Goal: Task Accomplishment & Management: Complete application form

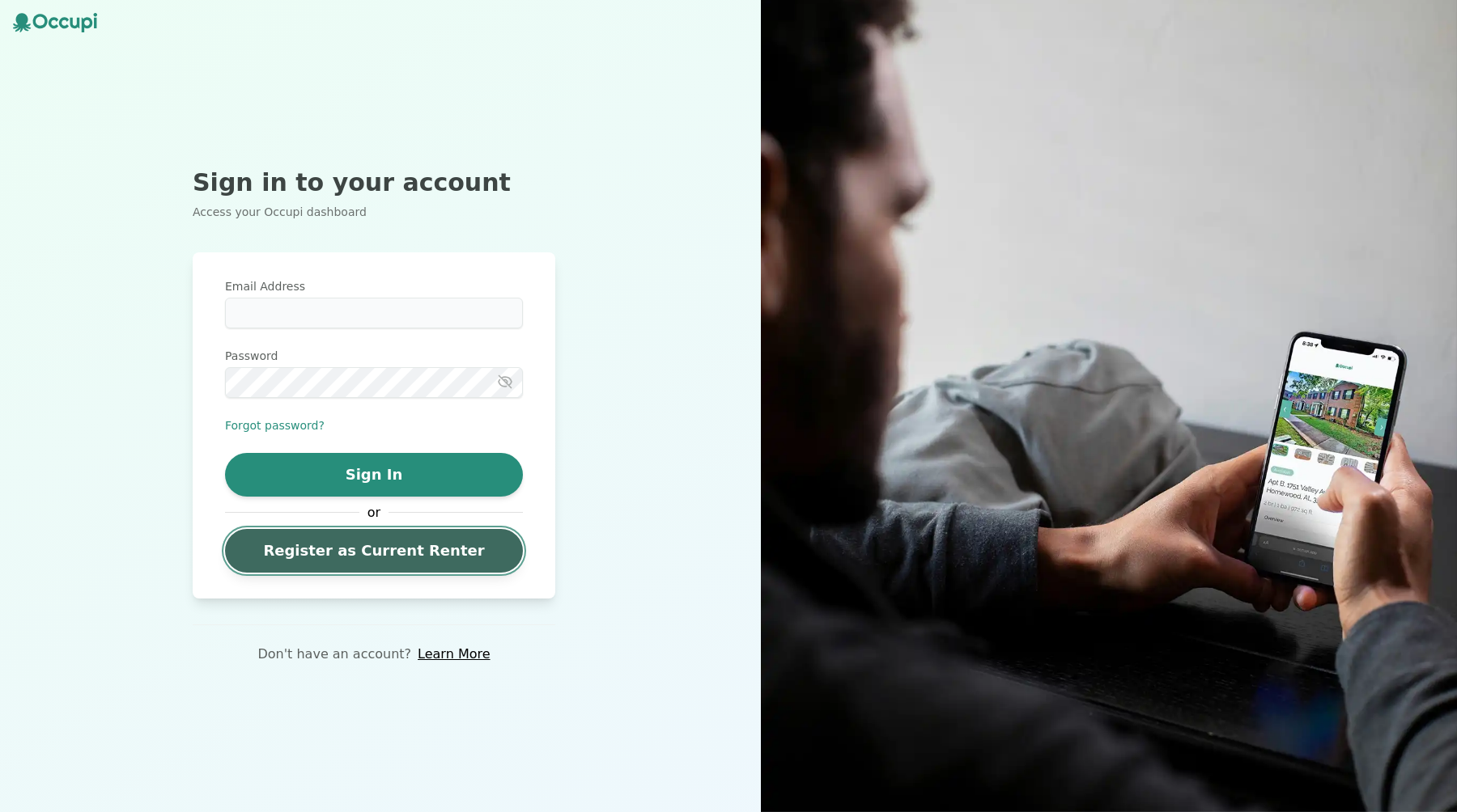
click at [372, 555] on link "Register as Current Renter" at bounding box center [374, 551] width 298 height 44
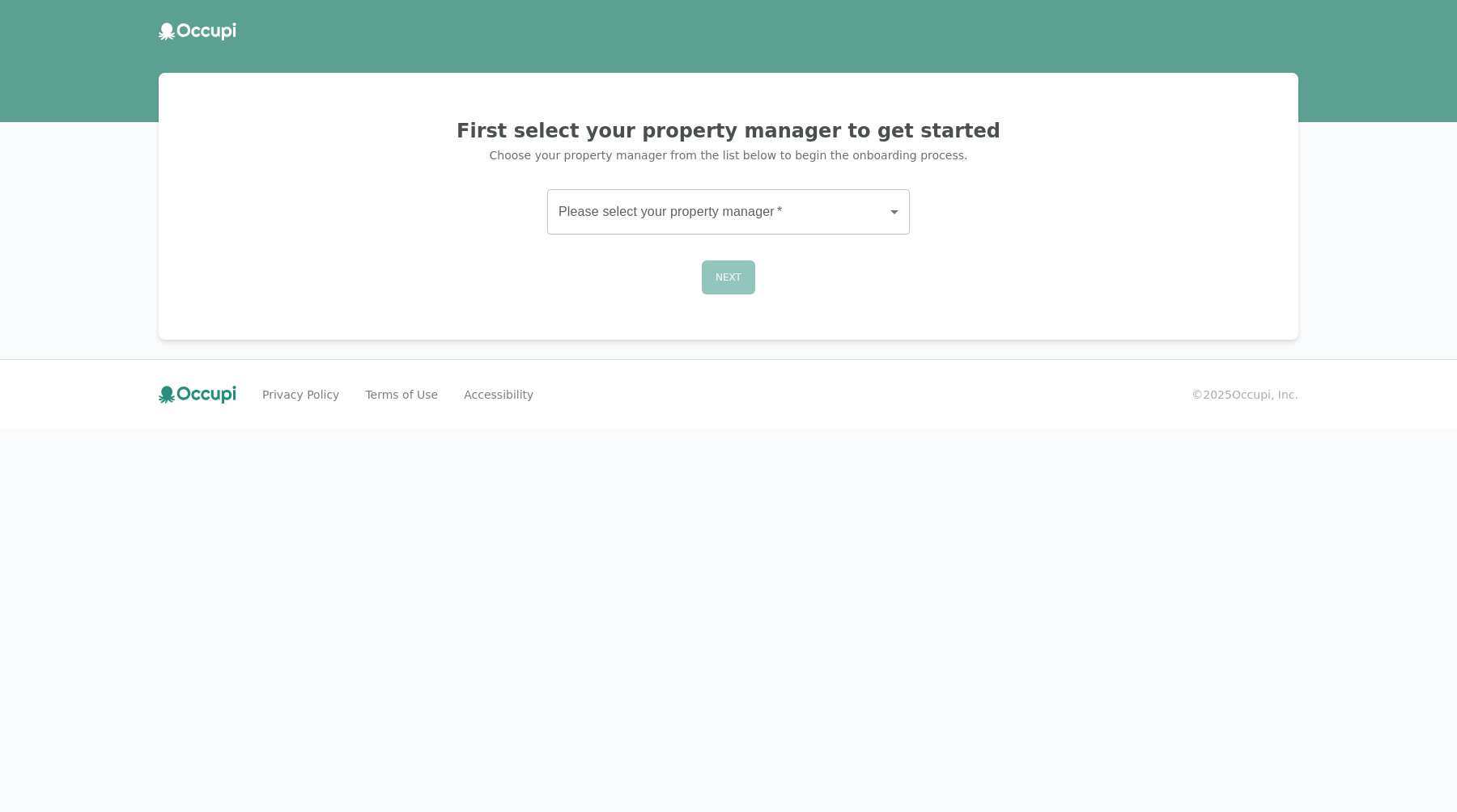
click at [655, 192] on body "First select your property manager to get started Choose your property manager …" at bounding box center [728, 406] width 1457 height 812
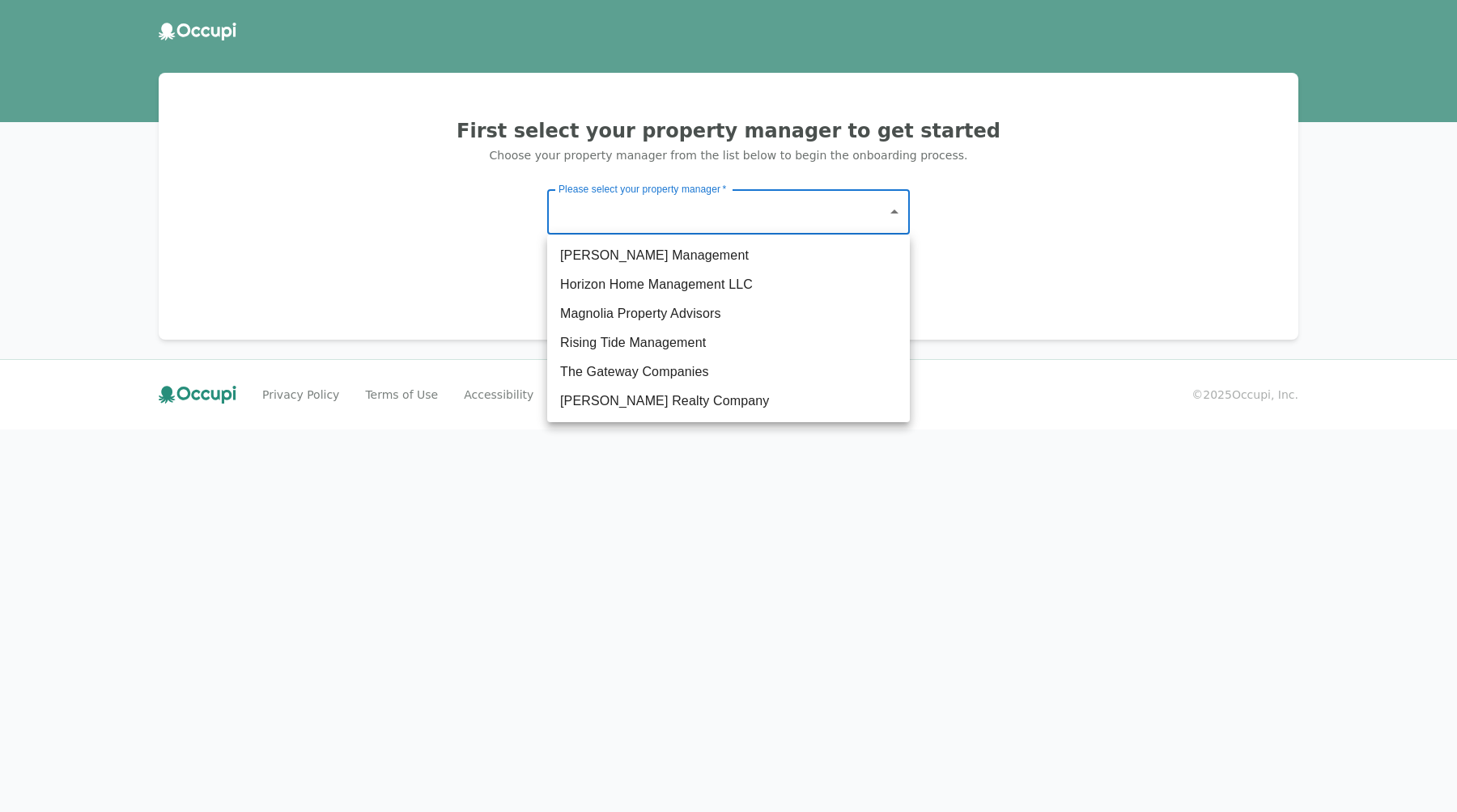
click at [486, 233] on div at bounding box center [728, 406] width 1457 height 812
click at [744, 233] on body "First select your property manager to get started Choose your property manager …" at bounding box center [728, 406] width 1457 height 812
click at [462, 288] on div at bounding box center [728, 406] width 1457 height 812
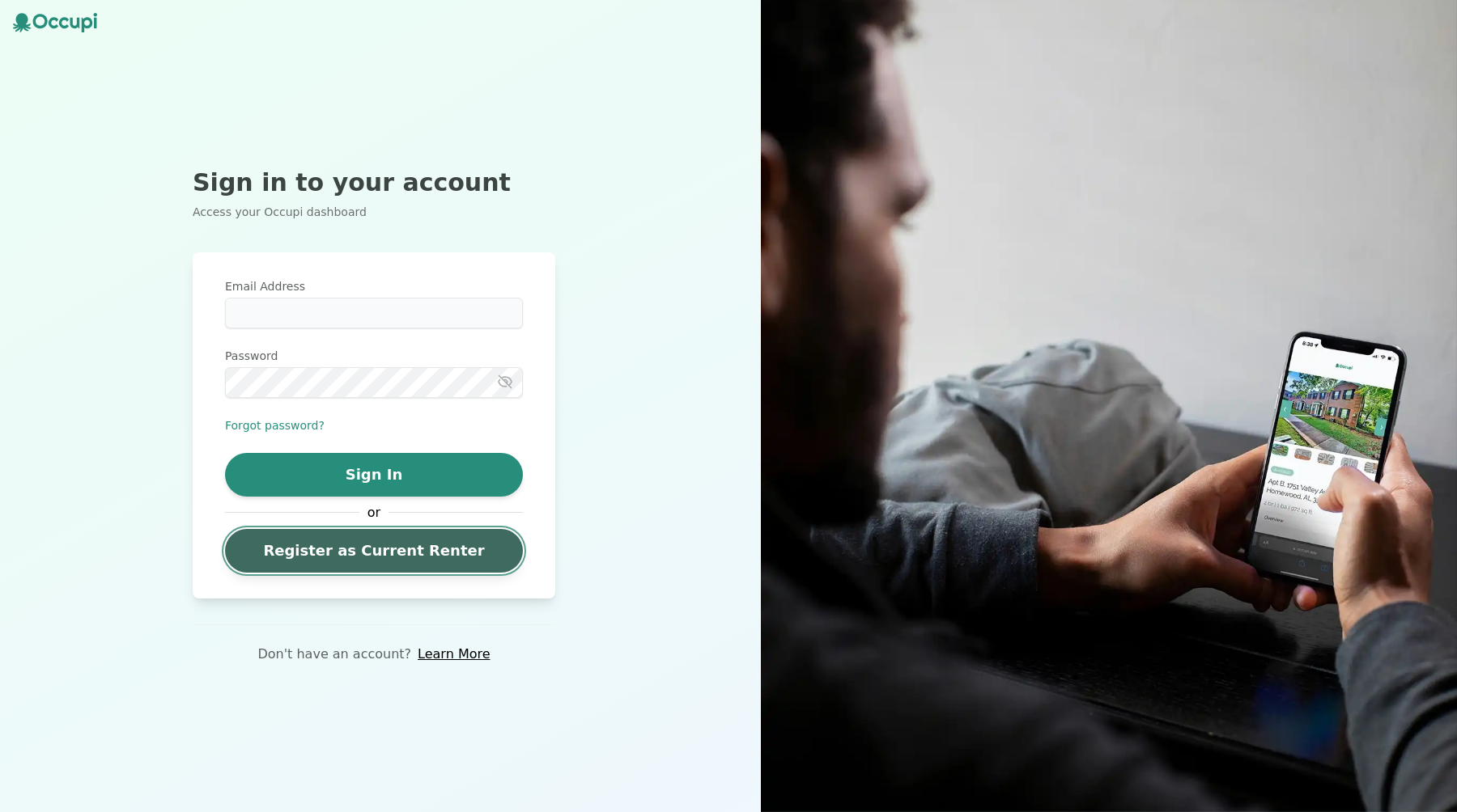
click at [411, 545] on link "Register as Current Renter" at bounding box center [374, 551] width 298 height 44
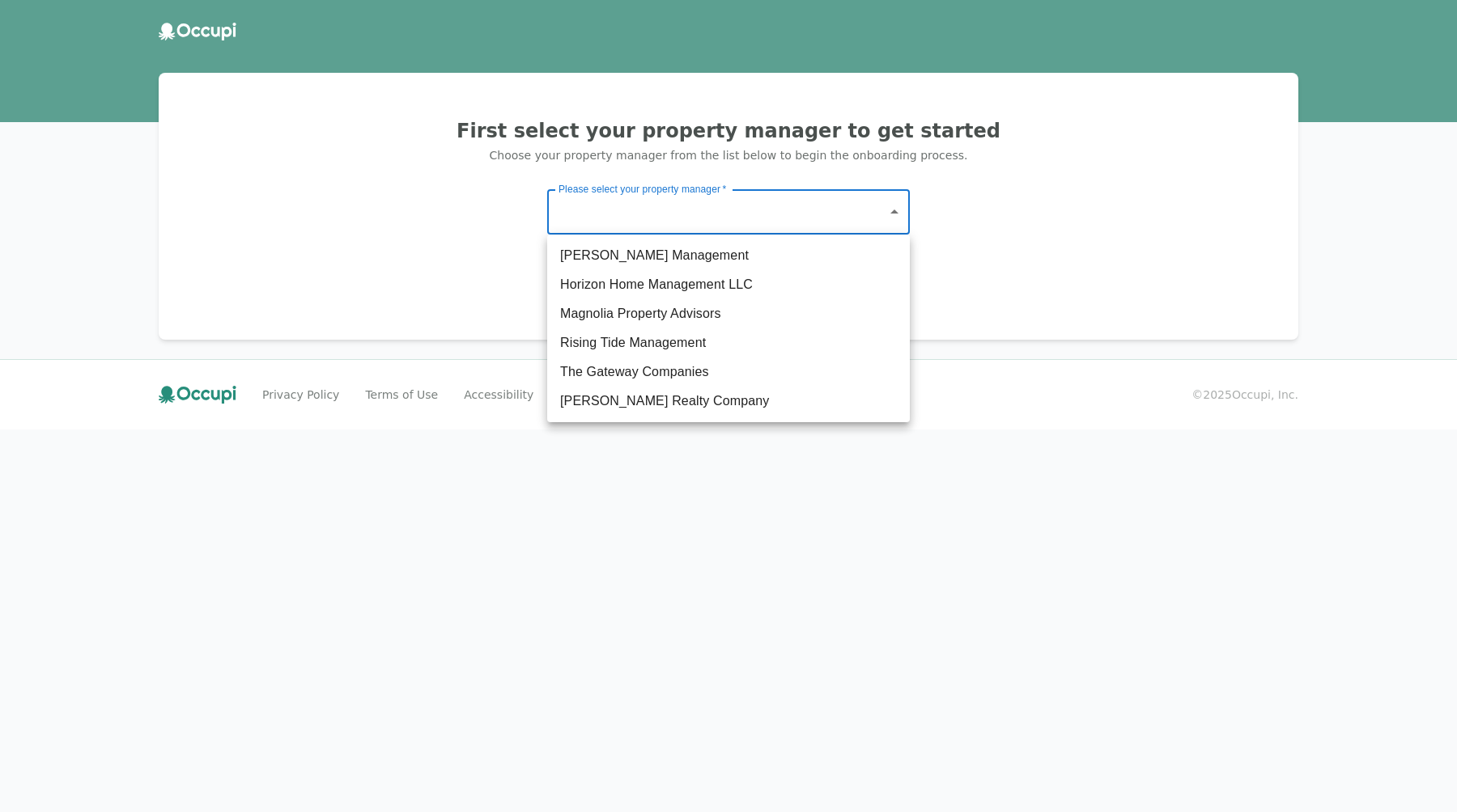
click at [677, 210] on body "First select your property manager to get started Choose your property manager …" at bounding box center [728, 406] width 1457 height 812
click at [497, 249] on div at bounding box center [728, 406] width 1457 height 812
click at [637, 222] on body "First select your property manager to get started Choose your property manager …" at bounding box center [728, 406] width 1457 height 812
click at [400, 232] on div at bounding box center [728, 406] width 1457 height 812
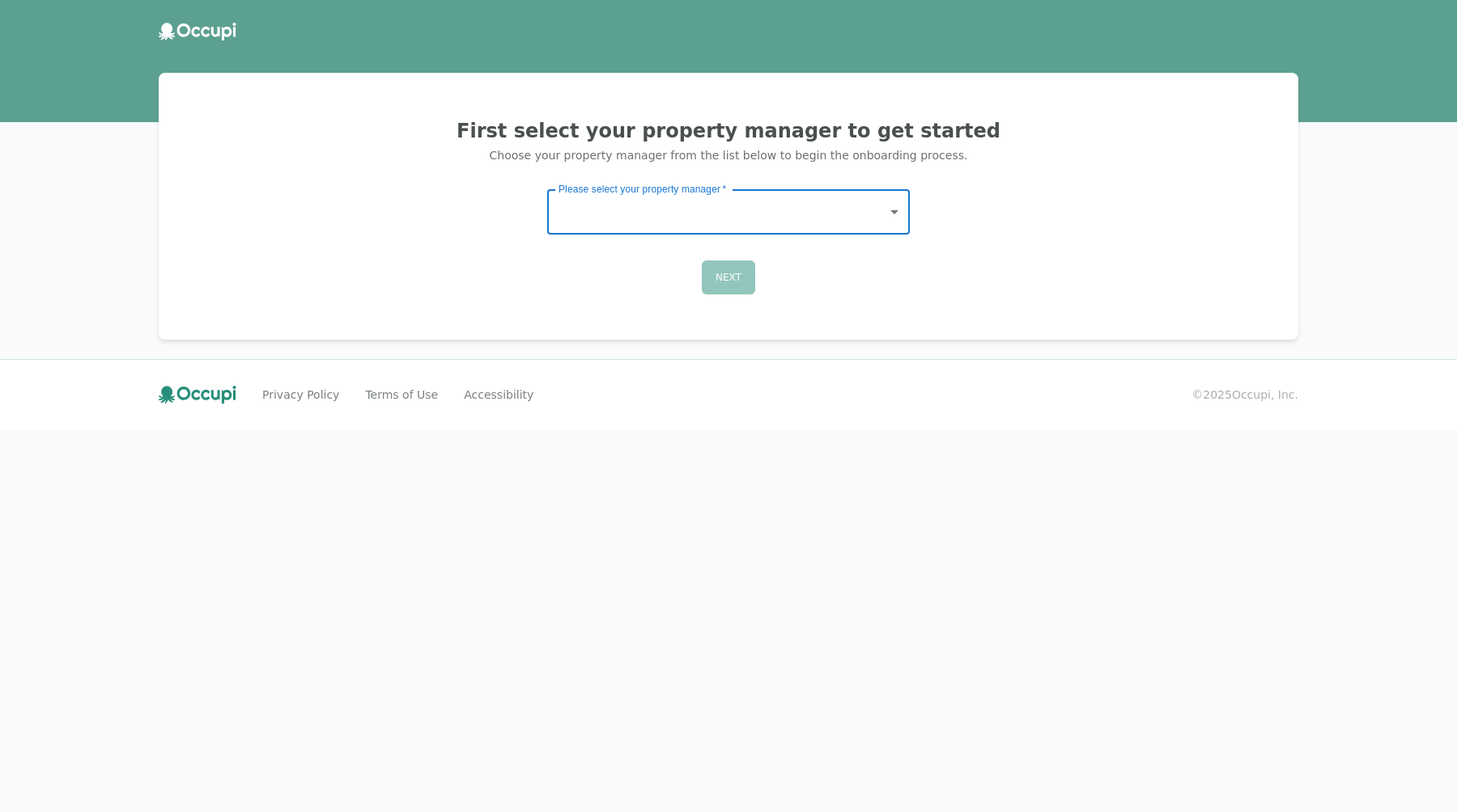
click at [811, 195] on body "First select your property manager to get started Choose your property manager …" at bounding box center [728, 406] width 1457 height 812
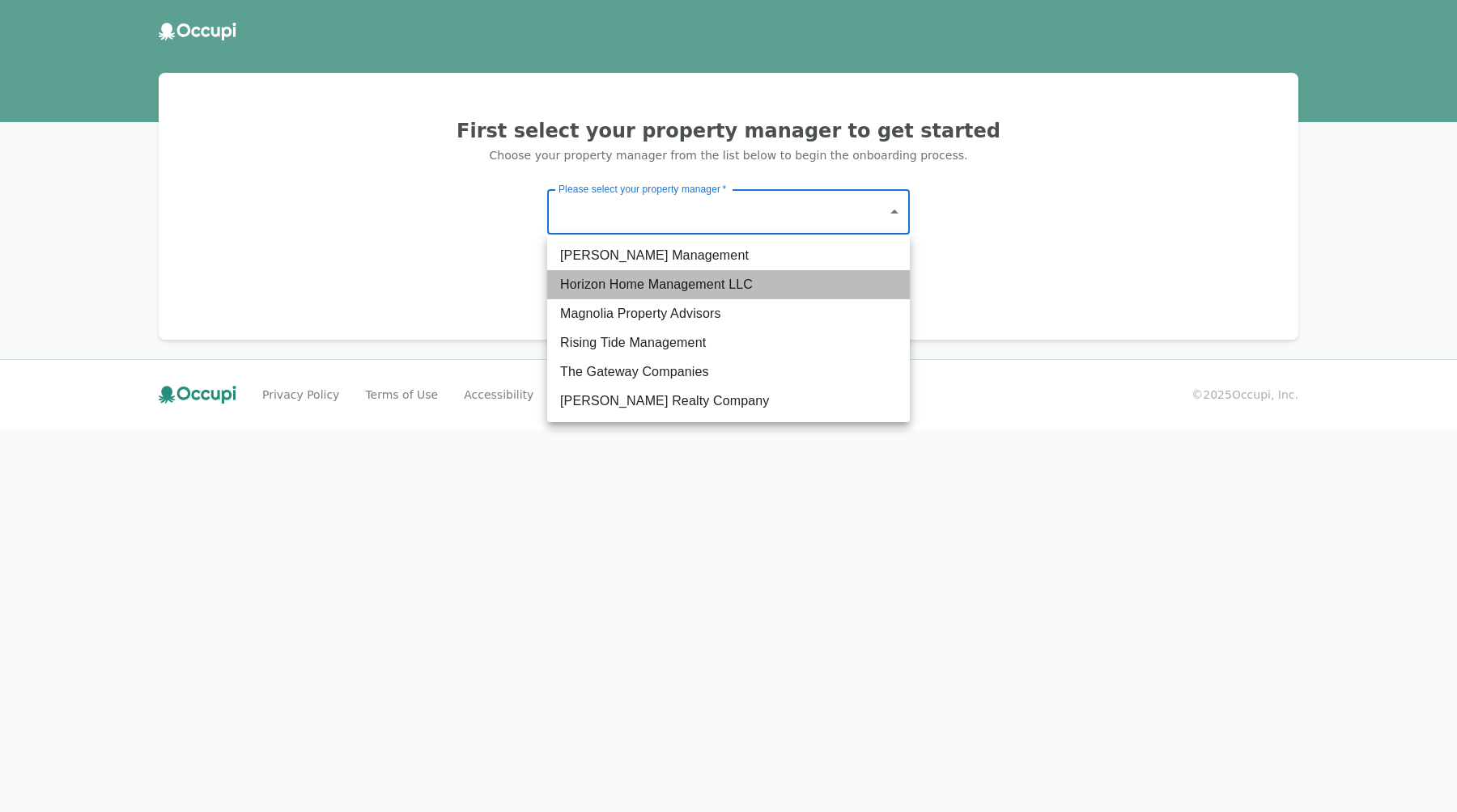
click at [609, 276] on li "Horizon Home Management LLC" at bounding box center [728, 285] width 363 height 29
type input "**********"
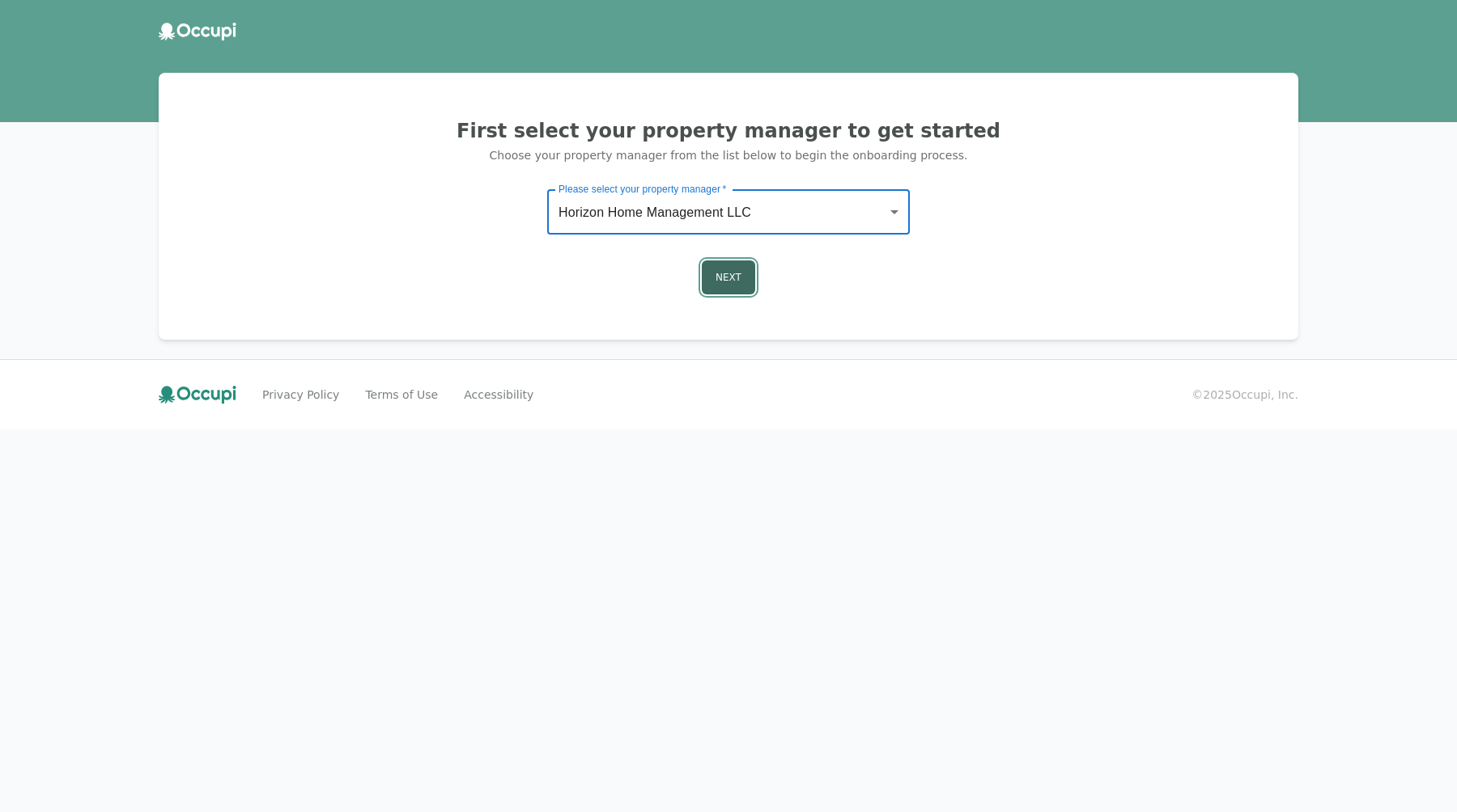
click at [739, 283] on button "Next" at bounding box center [728, 277] width 54 height 34
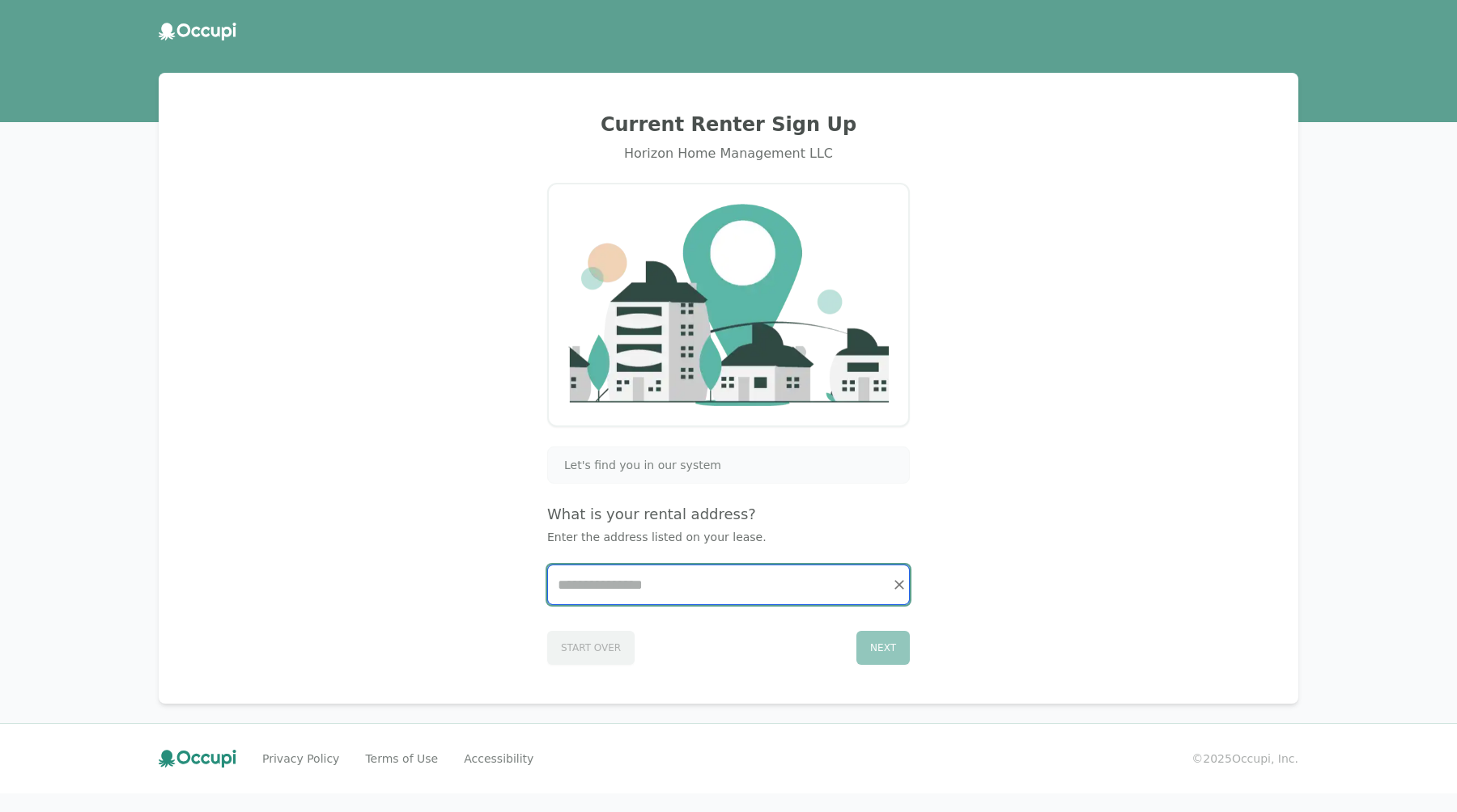
click at [669, 574] on input "Start typing..." at bounding box center [728, 585] width 361 height 39
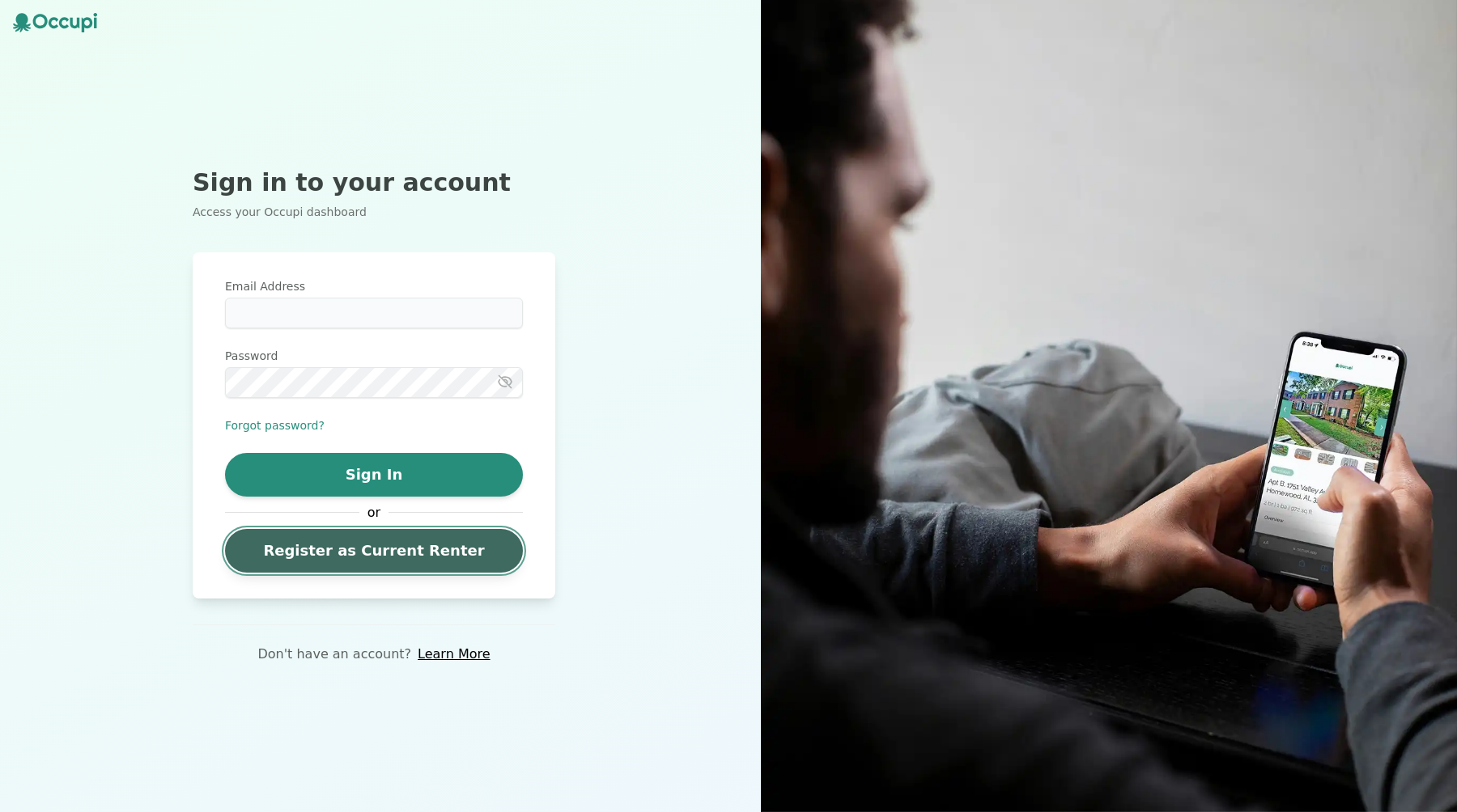
click at [331, 551] on link "Register as Current Renter" at bounding box center [374, 551] width 298 height 44
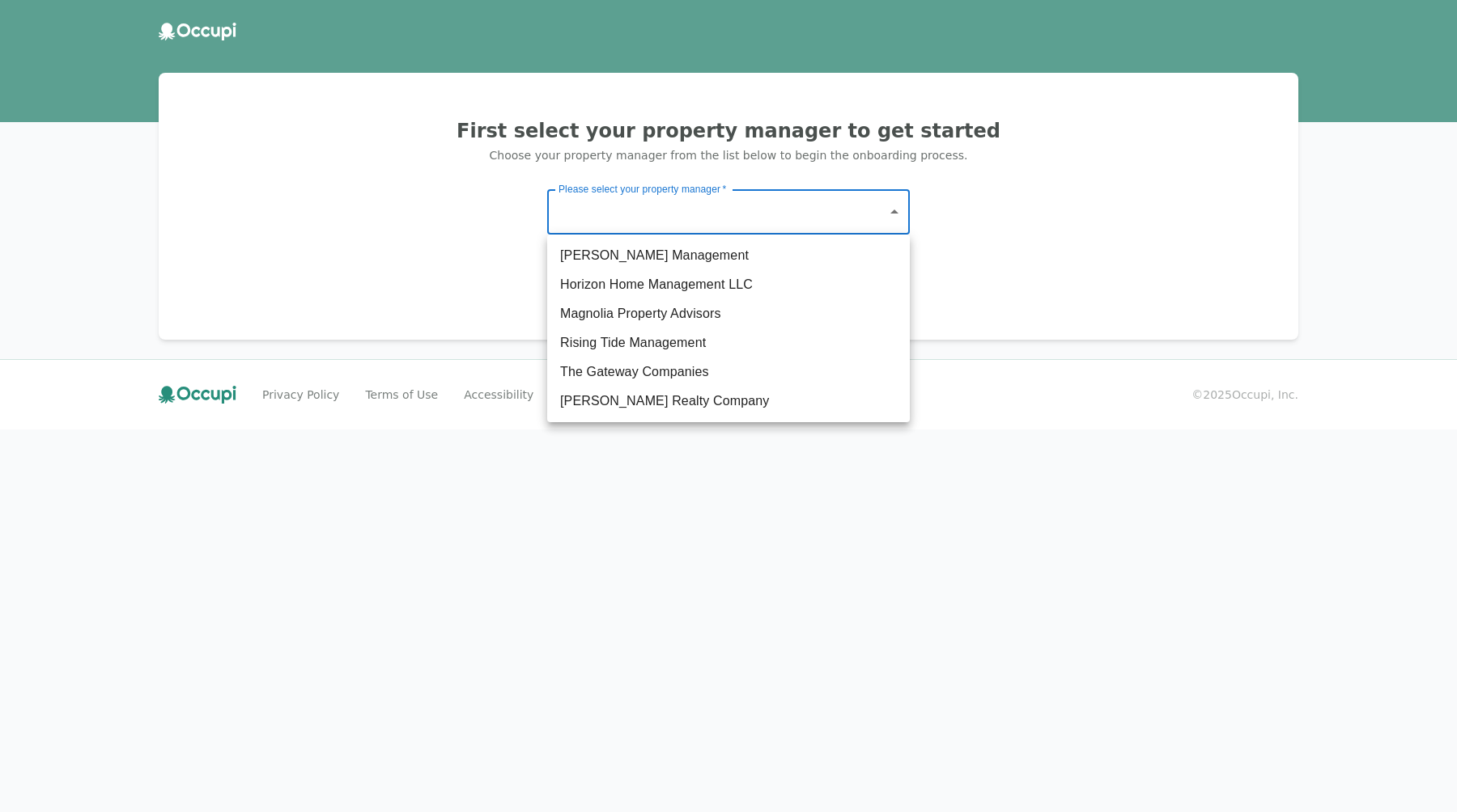
click at [697, 232] on body "First select your property manager to get started Choose your property manager …" at bounding box center [728, 406] width 1457 height 812
